Goal: Information Seeking & Learning: Check status

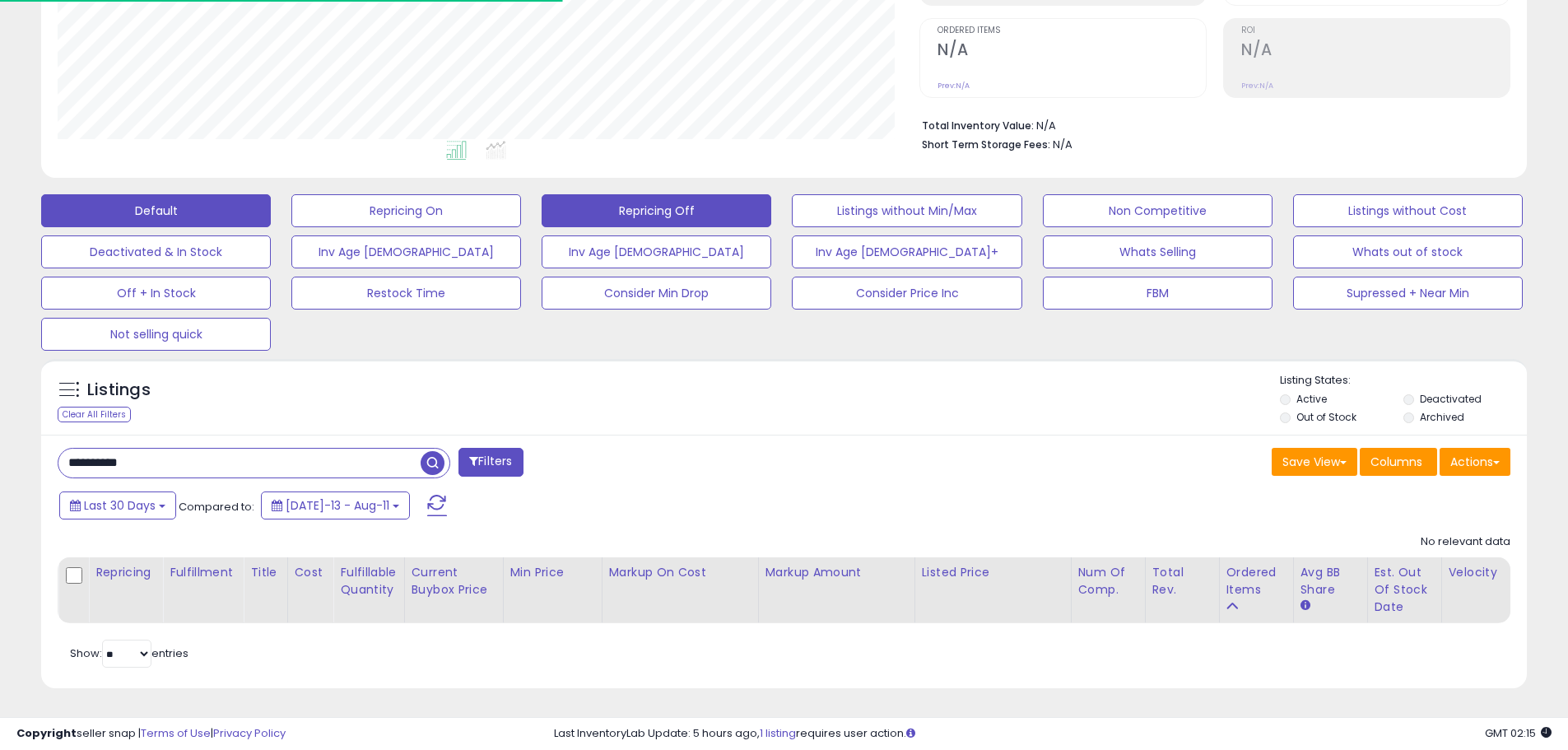
scroll to position [338, 862]
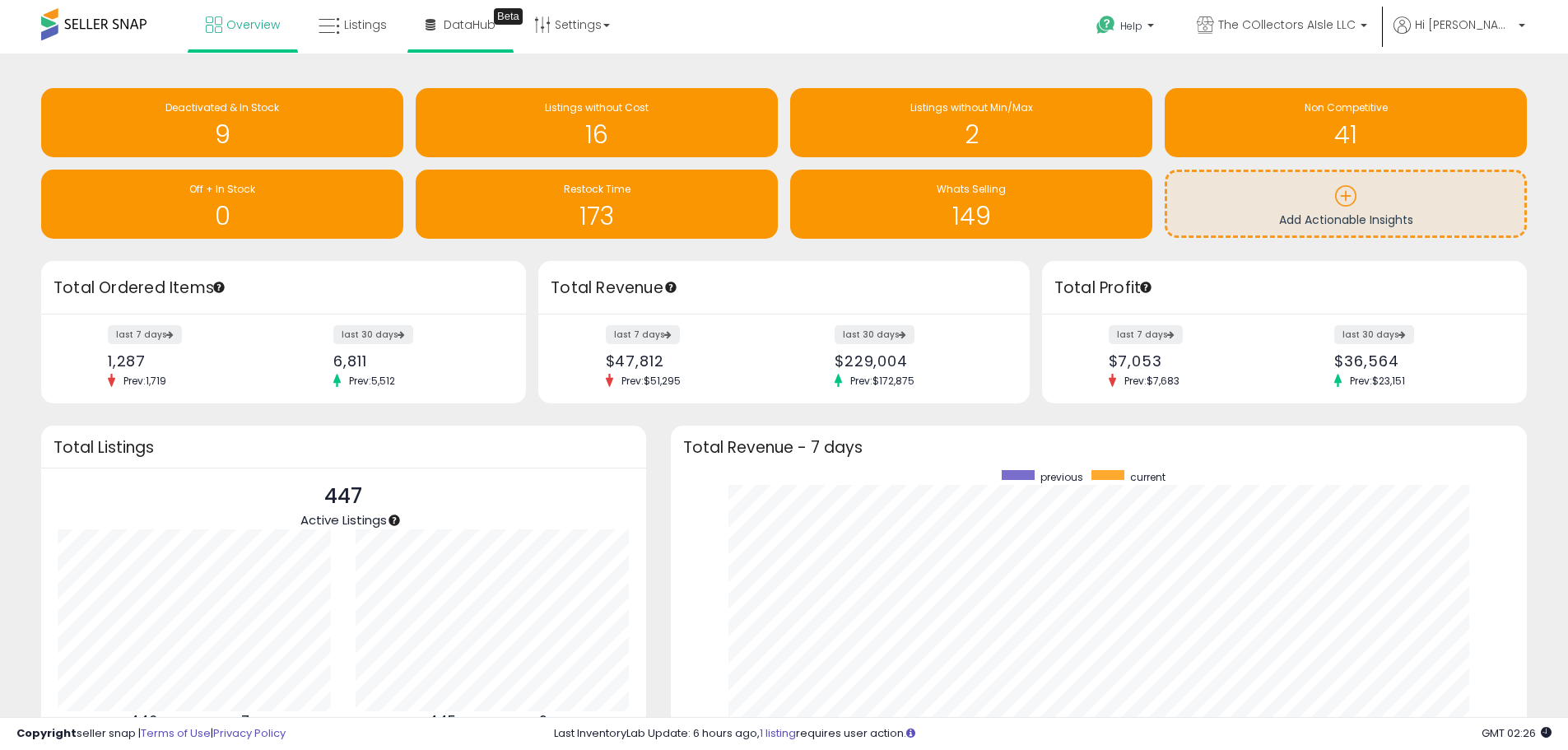
click at [408, 22] on li "DataHub Beta" at bounding box center [460, 26] width 106 height 53
click at [390, 25] on link "Listings" at bounding box center [352, 25] width 93 height 49
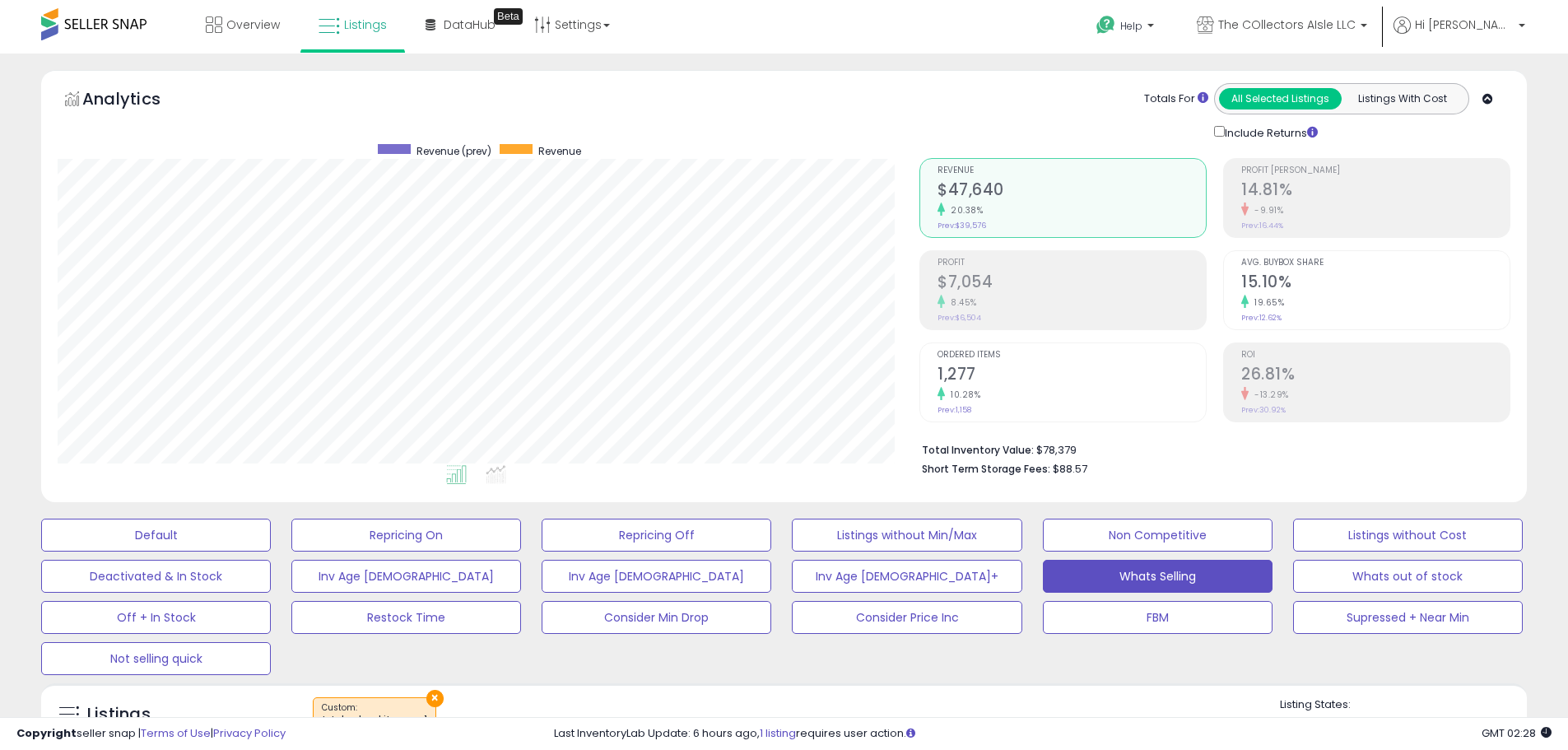
scroll to position [412, 0]
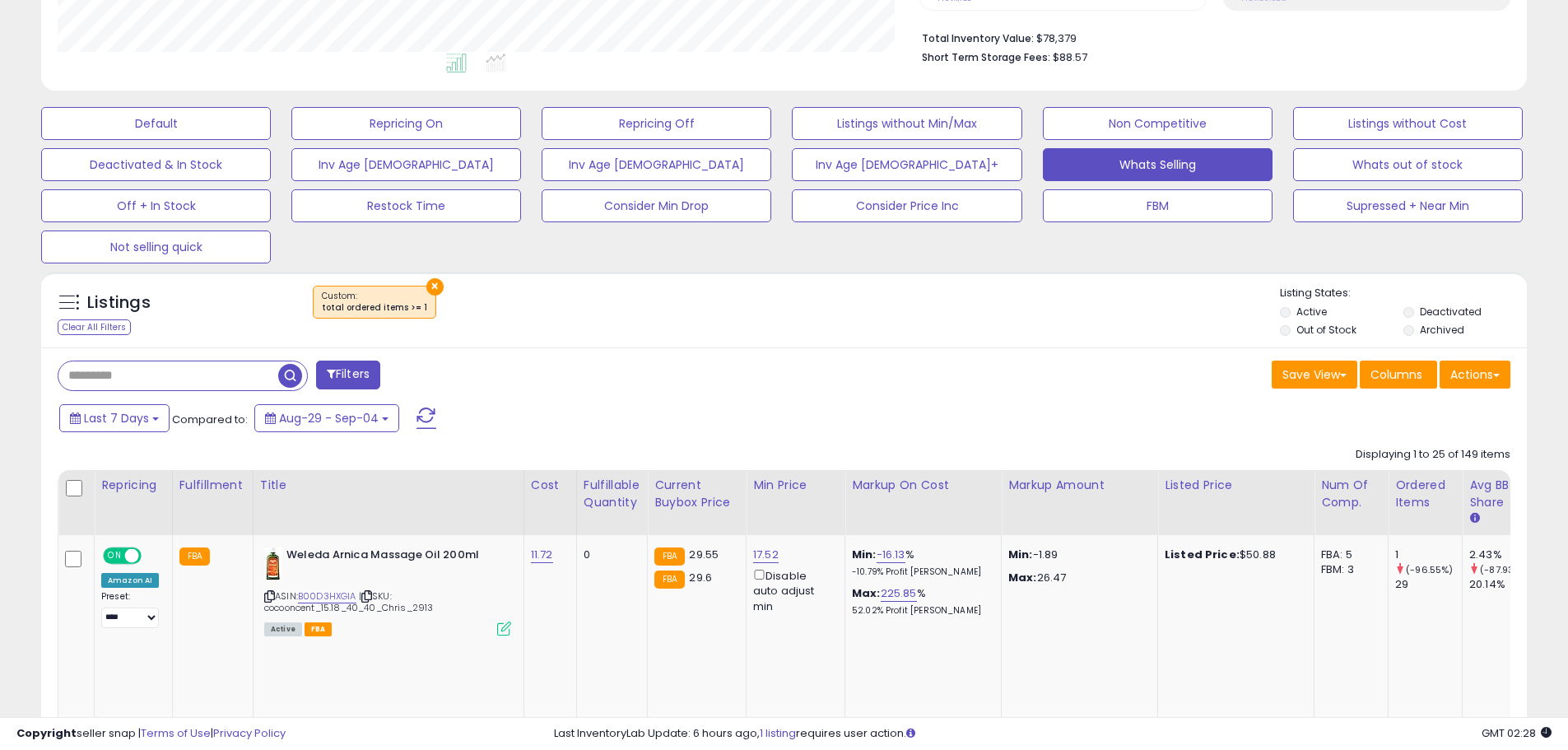
click at [226, 370] on input "text" at bounding box center [168, 375] width 220 height 29
paste input "**********"
type input "**********"
click at [428, 377] on span "button" at bounding box center [432, 375] width 24 height 24
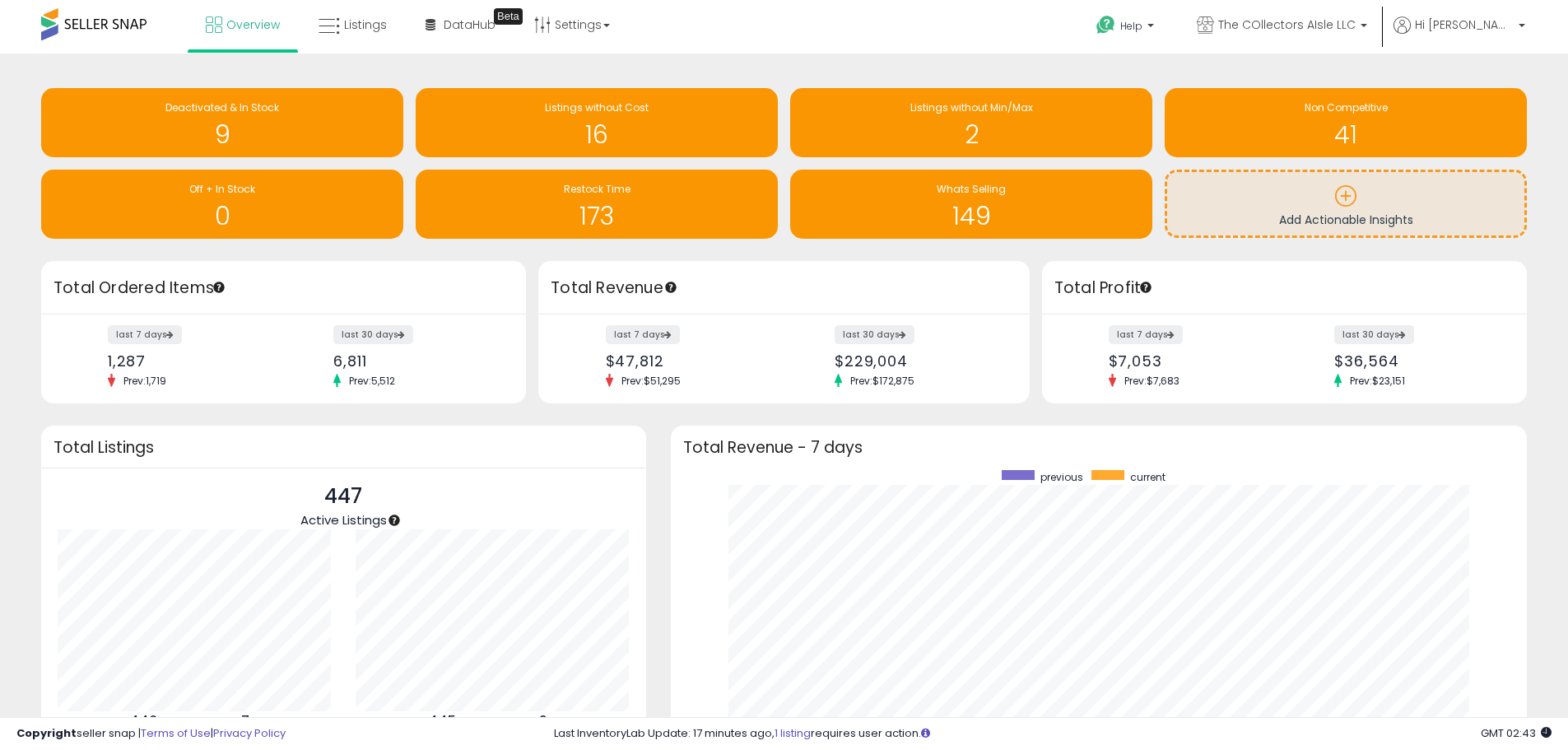
scroll to position [311, 824]
click at [334, 30] on icon at bounding box center [329, 26] width 21 height 21
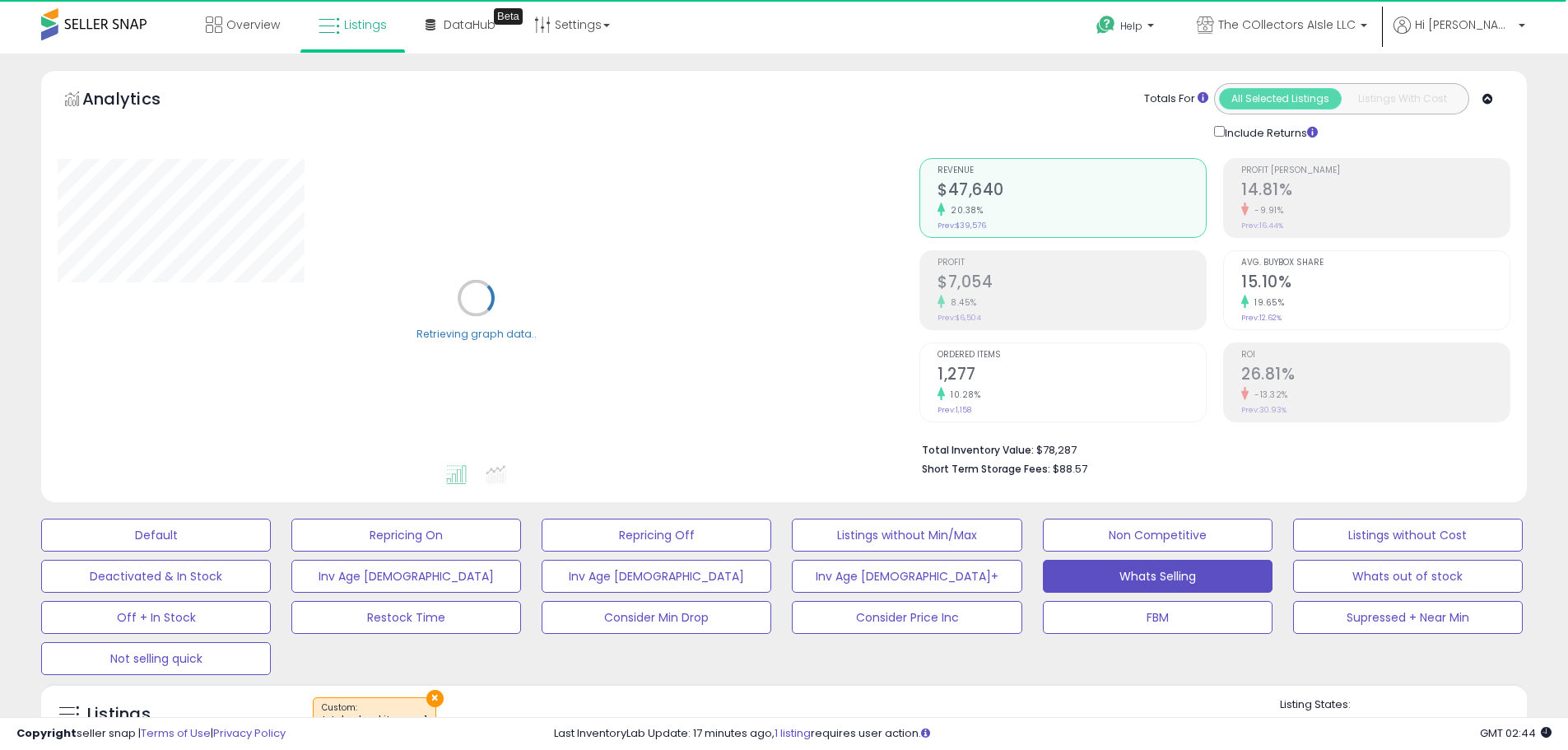
scroll to position [412, 0]
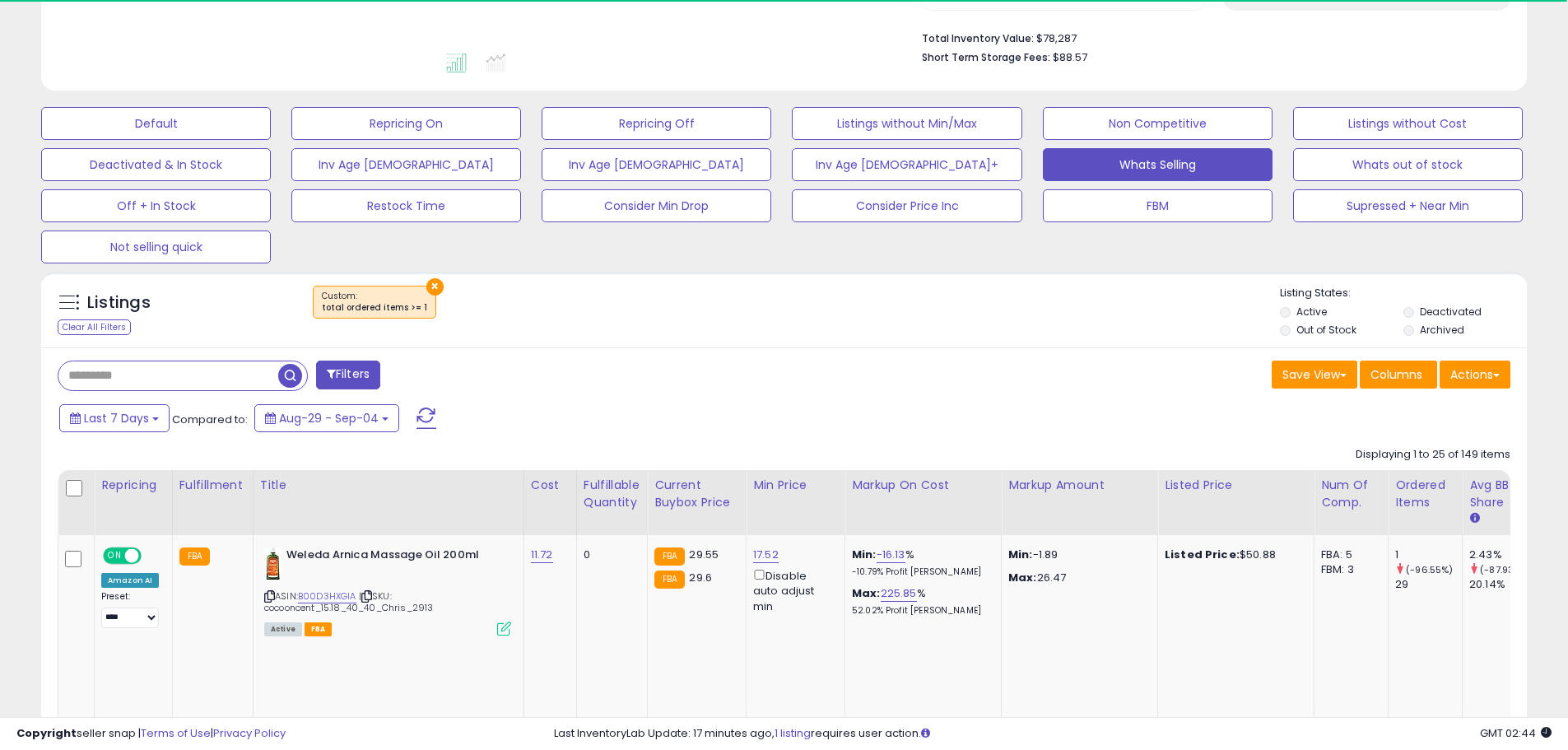
click at [203, 375] on input "text" at bounding box center [168, 375] width 220 height 29
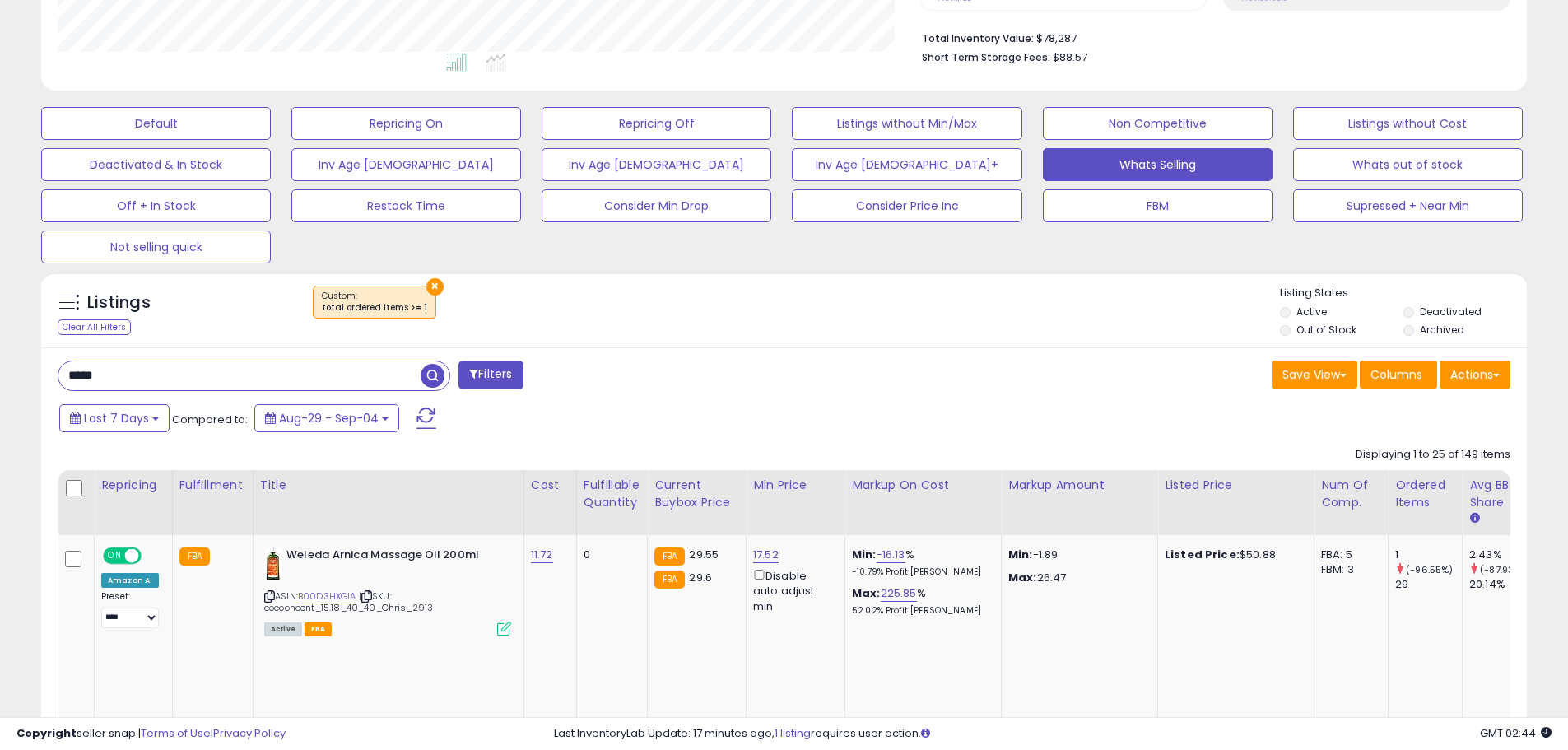
type input "*****"
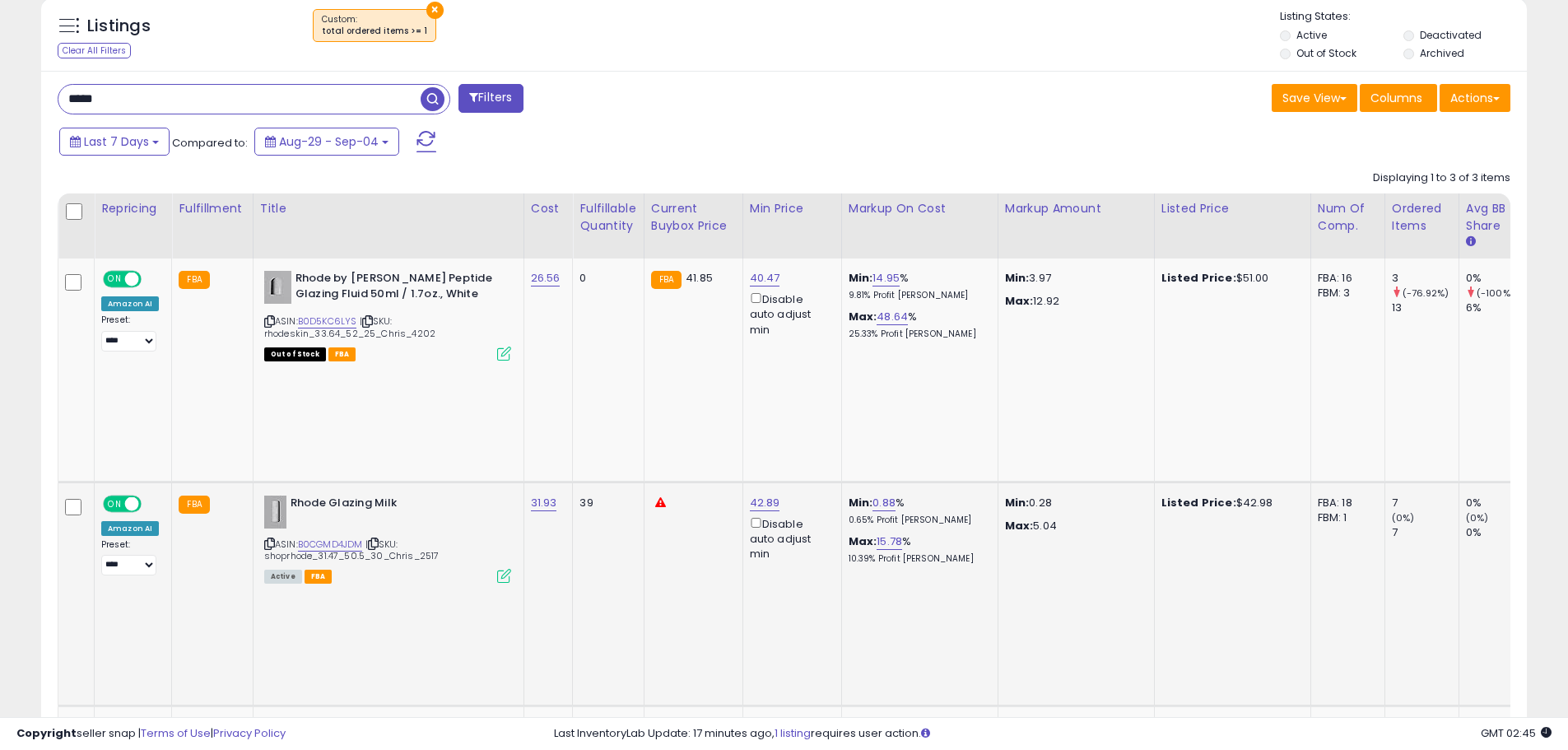
click at [490, 570] on div "Active FBA" at bounding box center [388, 575] width 247 height 12
click at [498, 569] on icon at bounding box center [504, 575] width 14 height 14
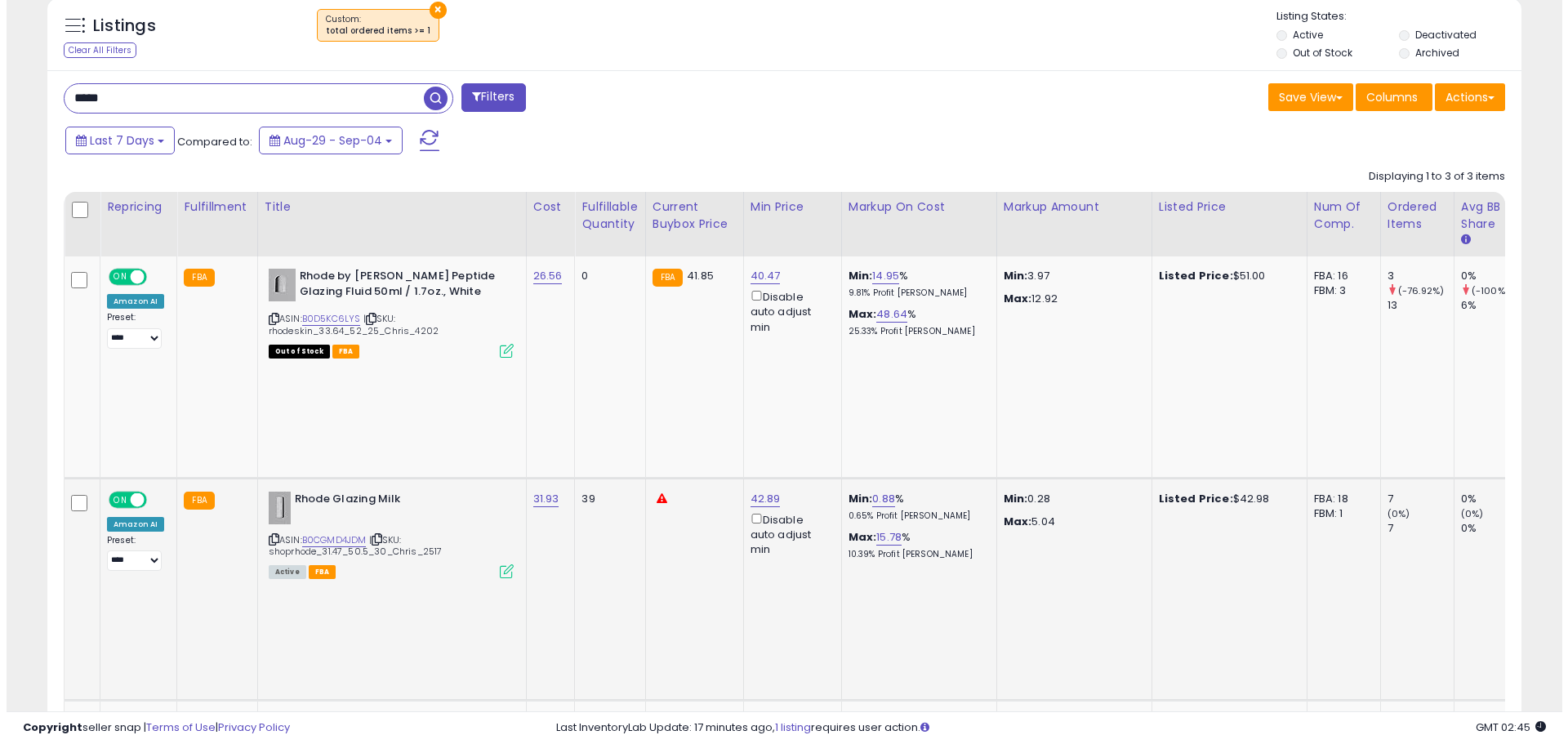
scroll to position [335, 863]
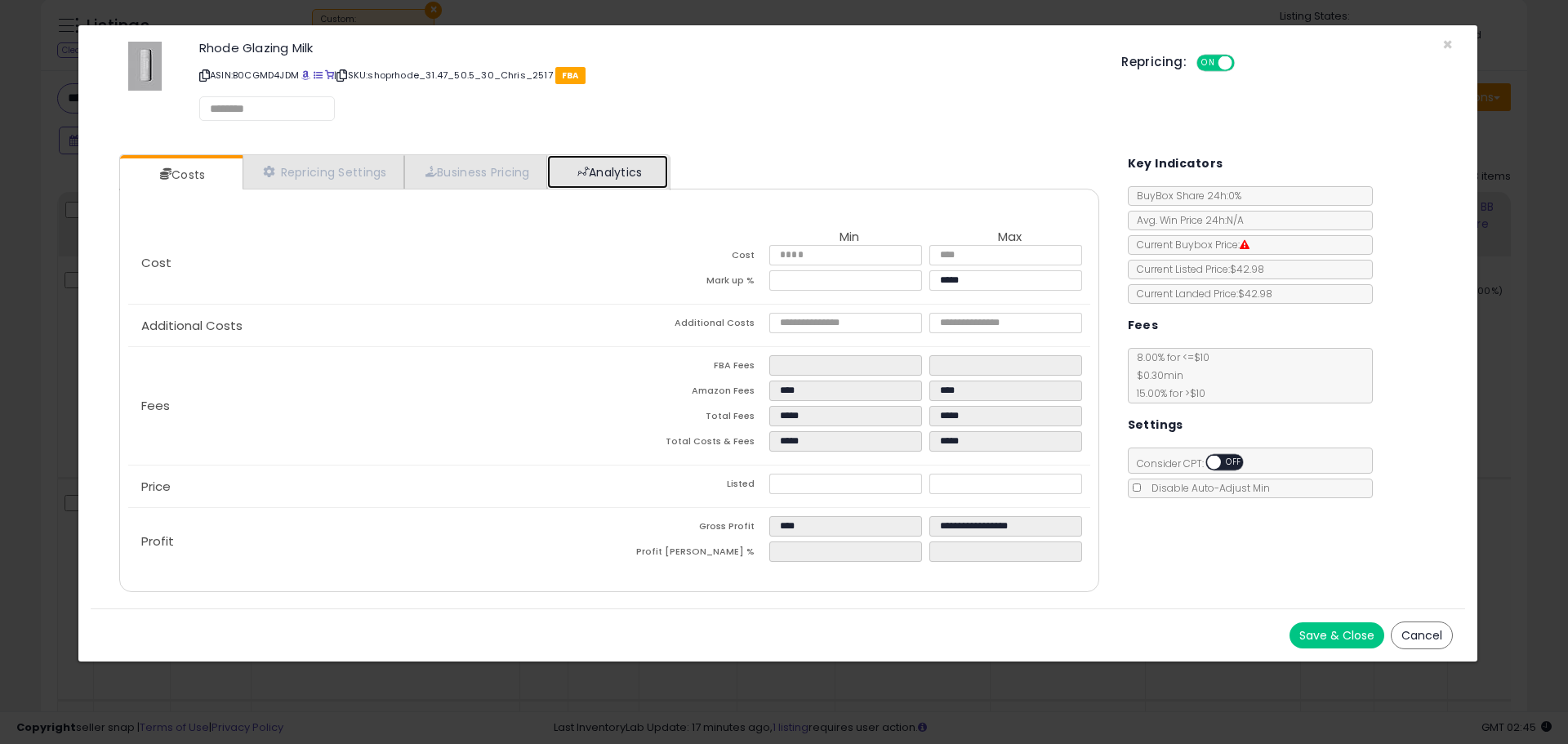
click at [604, 176] on link "Analytics" at bounding box center [608, 172] width 121 height 33
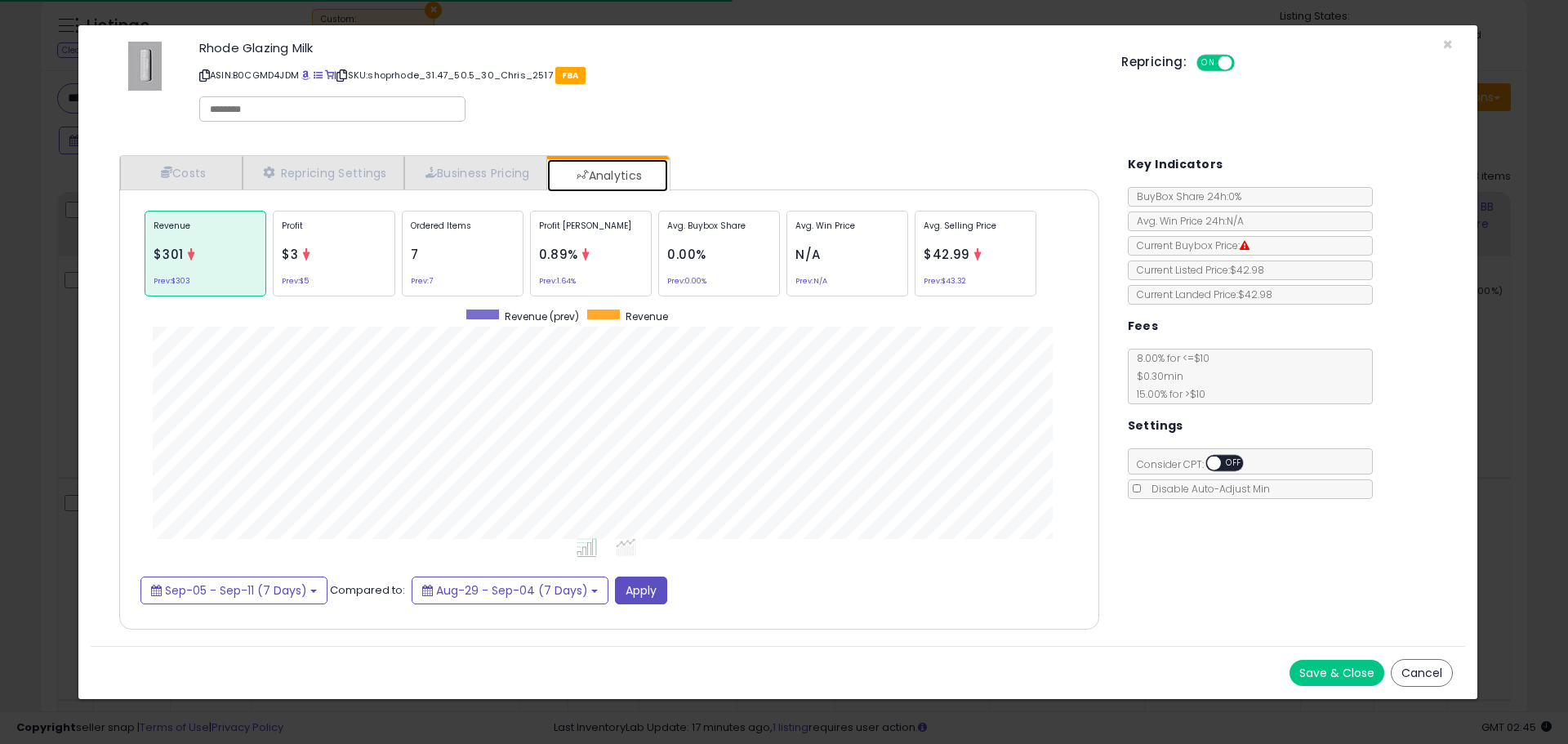
scroll to position [502, 1012]
click at [506, 265] on div "Ordered Items 7 Prev: 7" at bounding box center [462, 253] width 122 height 86
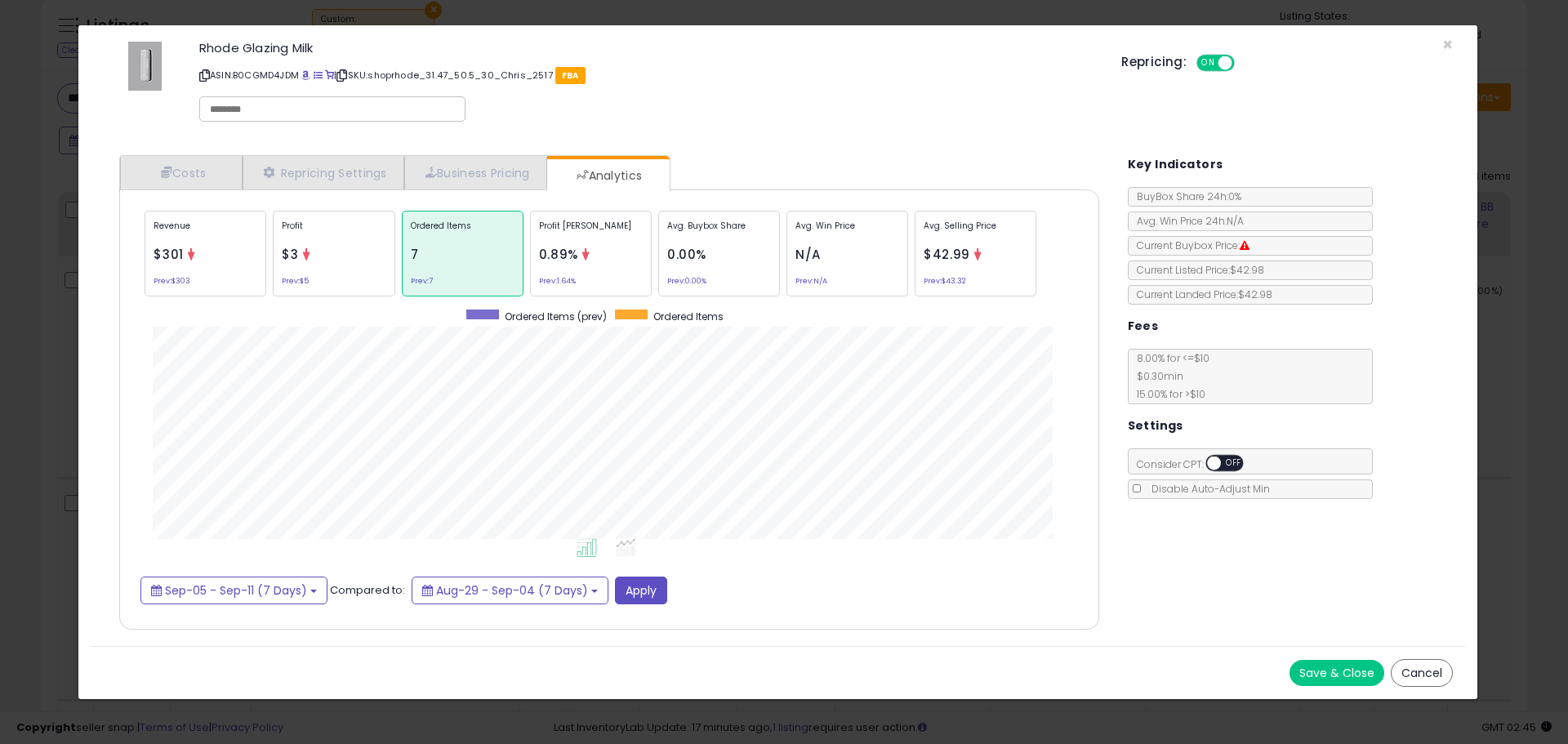
click at [1480, 456] on div "× Close Rhode Glazing Milk ASIN: B0CGMD4JDM | SKU: shoprhode_31.47_50.5_30_Chri…" at bounding box center [784, 372] width 1568 height 744
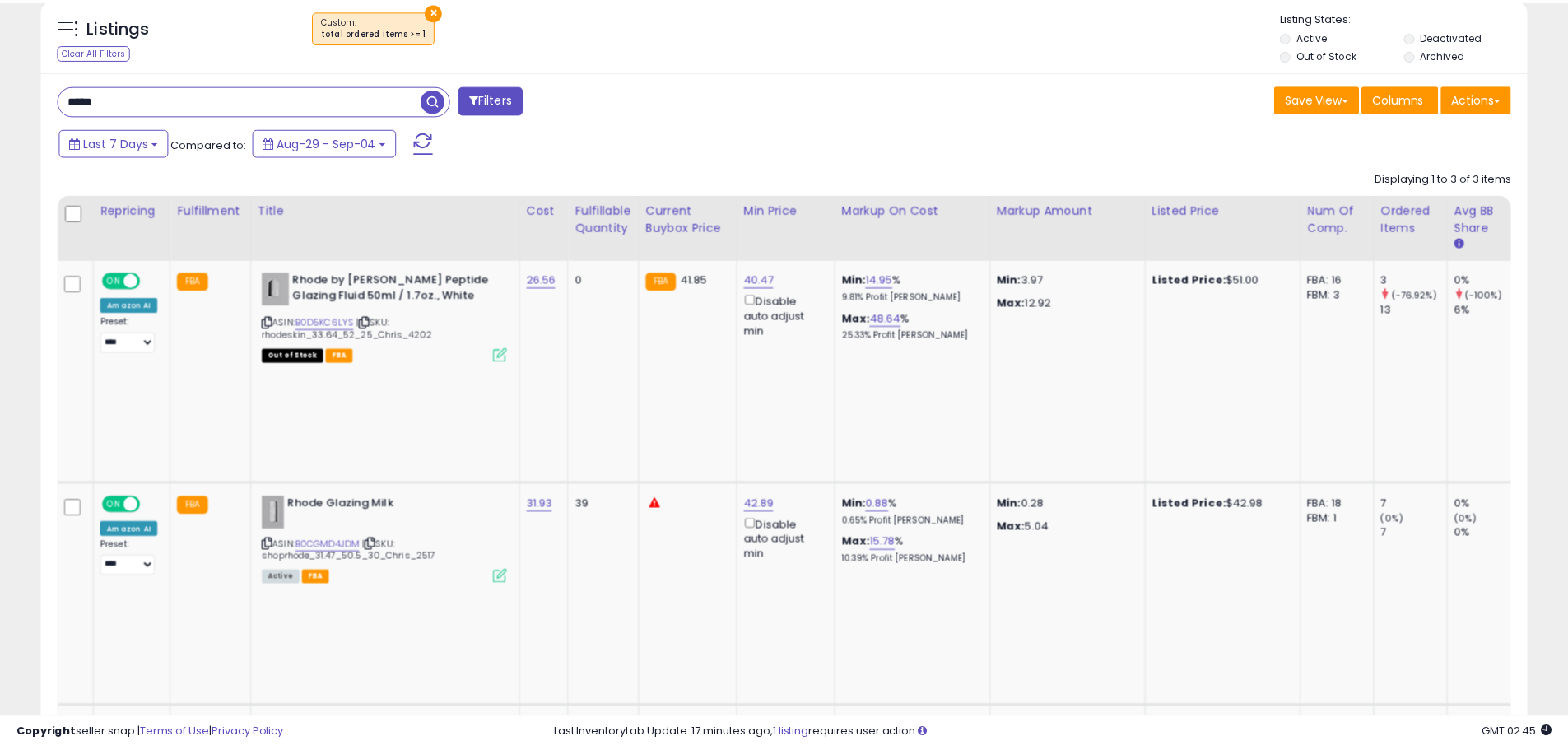
scroll to position [822587, 822320]
